Goal: Information Seeking & Learning: Learn about a topic

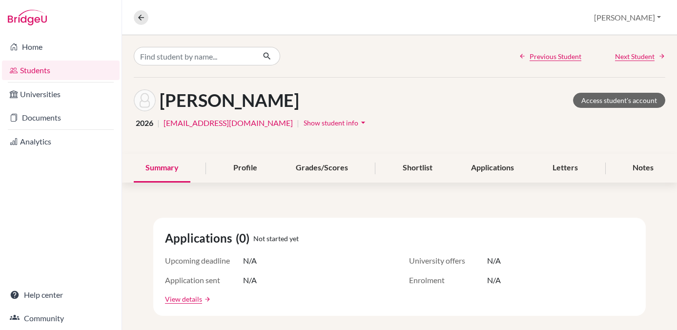
click at [39, 73] on link "Students" at bounding box center [61, 71] width 118 height 20
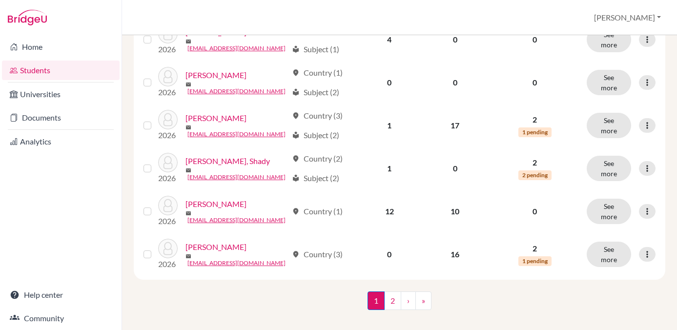
scroll to position [802, 0]
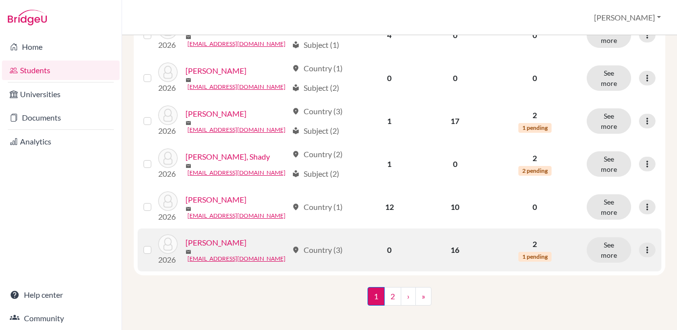
click at [216, 239] on link "[PERSON_NAME]" at bounding box center [216, 243] width 61 height 12
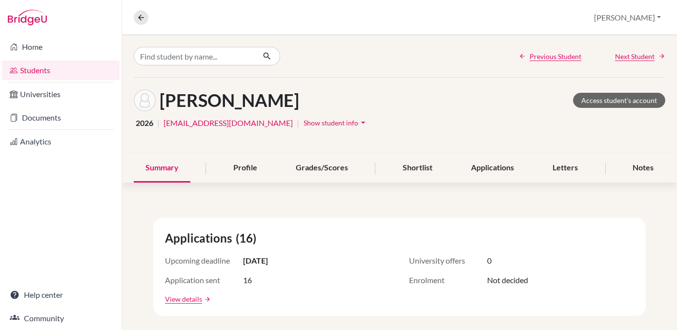
click at [216, 239] on span "Applications" at bounding box center [200, 239] width 71 height 18
click at [496, 168] on div "Applications" at bounding box center [493, 168] width 66 height 29
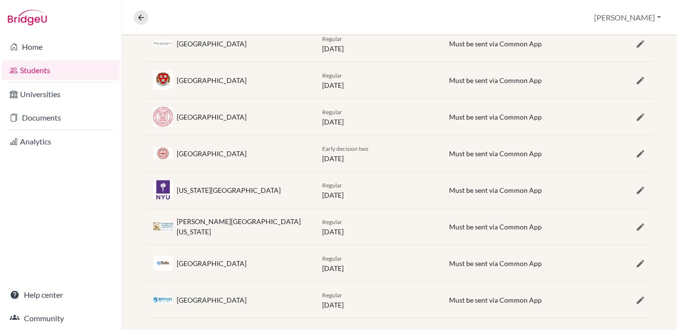
scroll to position [543, 0]
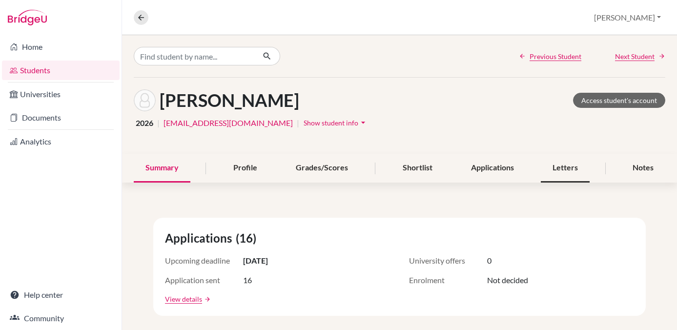
click at [567, 164] on div "Letters" at bounding box center [565, 168] width 49 height 29
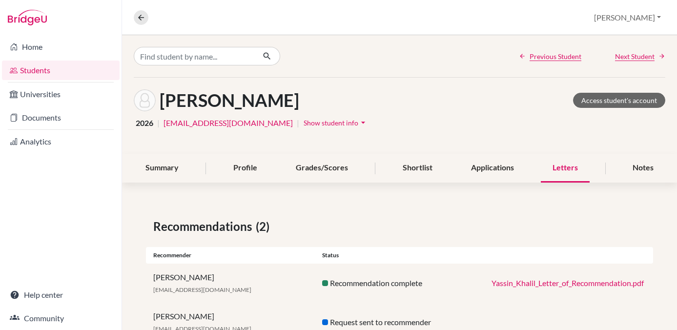
scroll to position [35, 0]
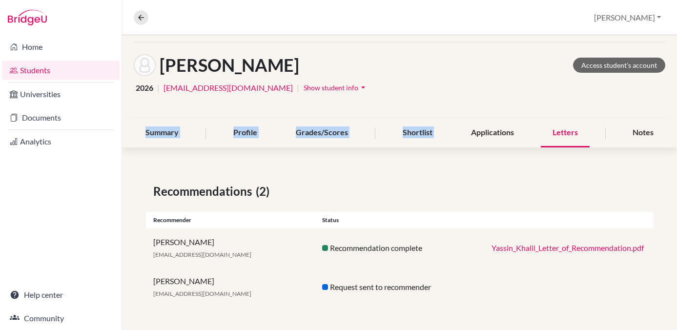
drag, startPoint x: 501, startPoint y: 120, endPoint x: 499, endPoint y: 81, distance: 39.1
click at [499, 81] on div "Previous Student Next Student Khalil, Yassin Access student's account 2026 | ya…" at bounding box center [399, 165] width 555 height 330
